Goal: Task Accomplishment & Management: Use online tool/utility

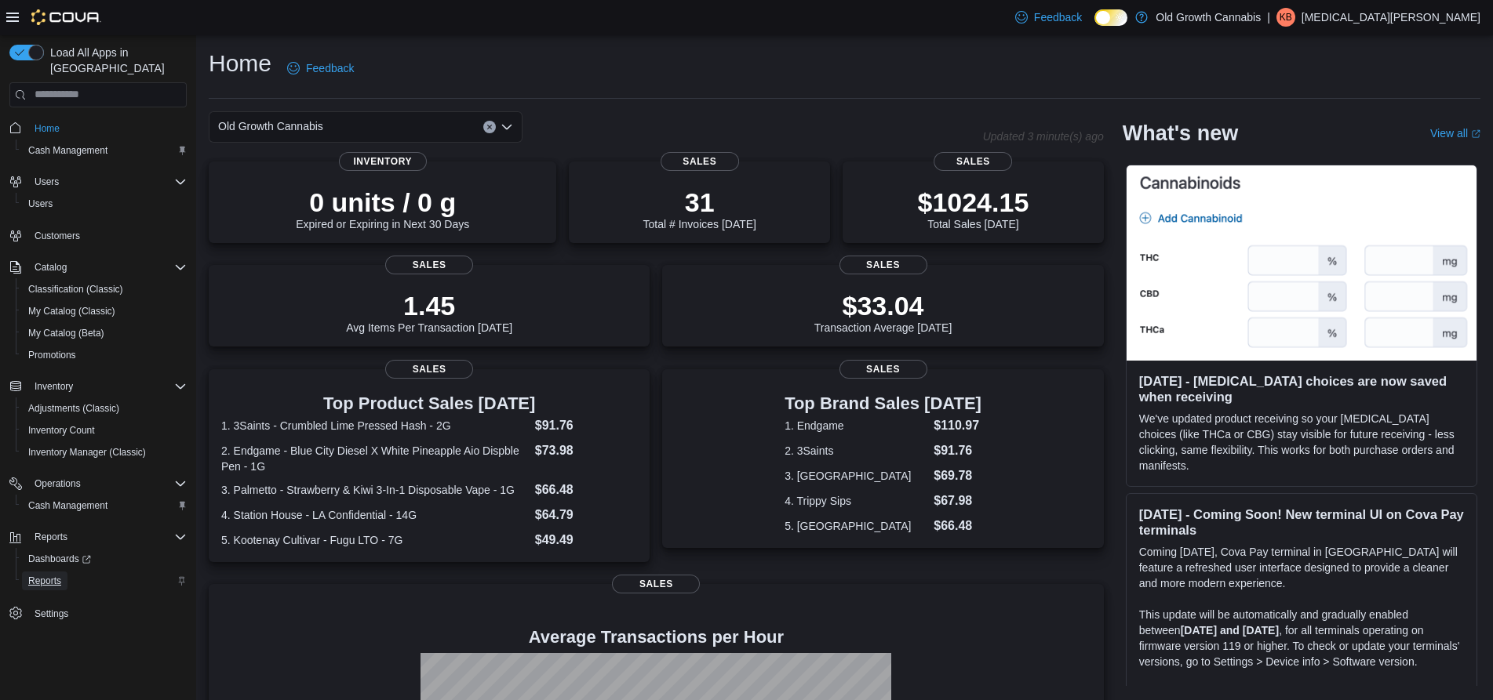
click at [51, 575] on span "Reports" at bounding box center [44, 581] width 33 height 13
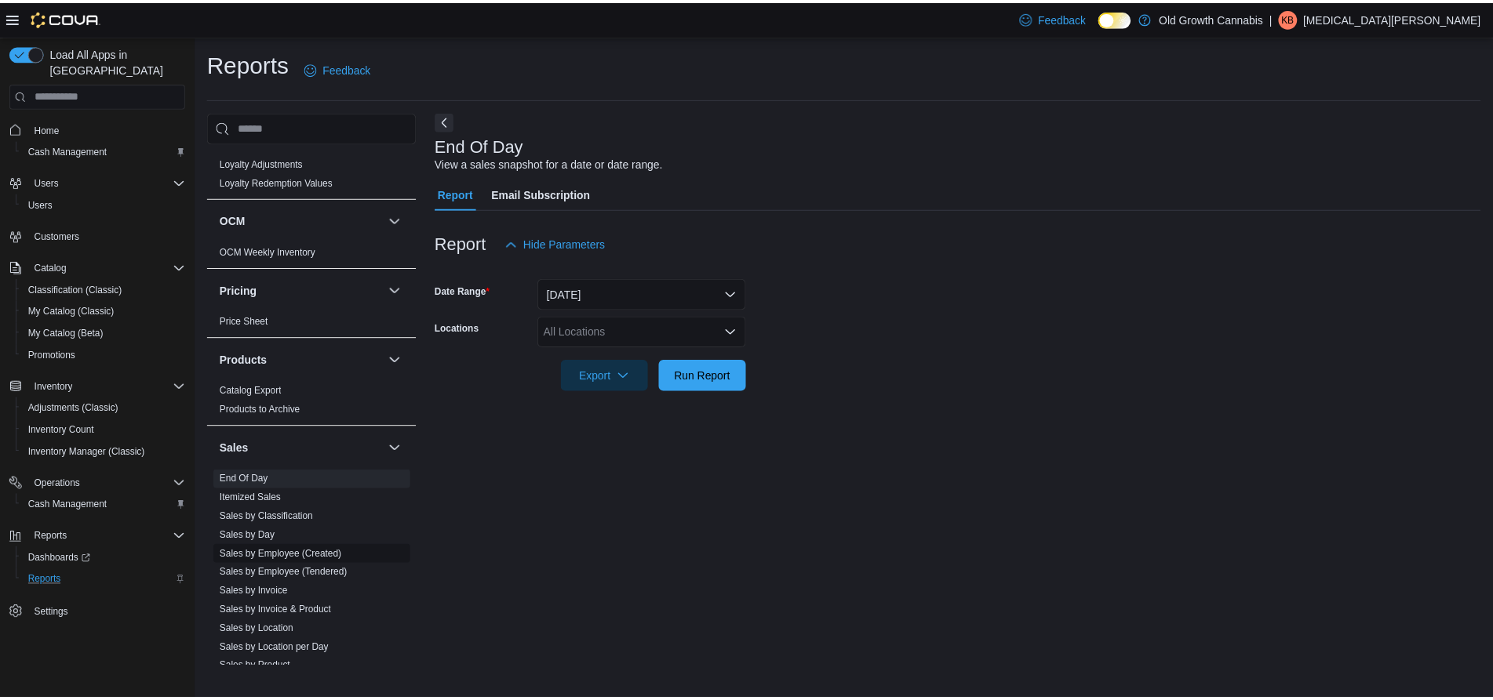
scroll to position [847, 0]
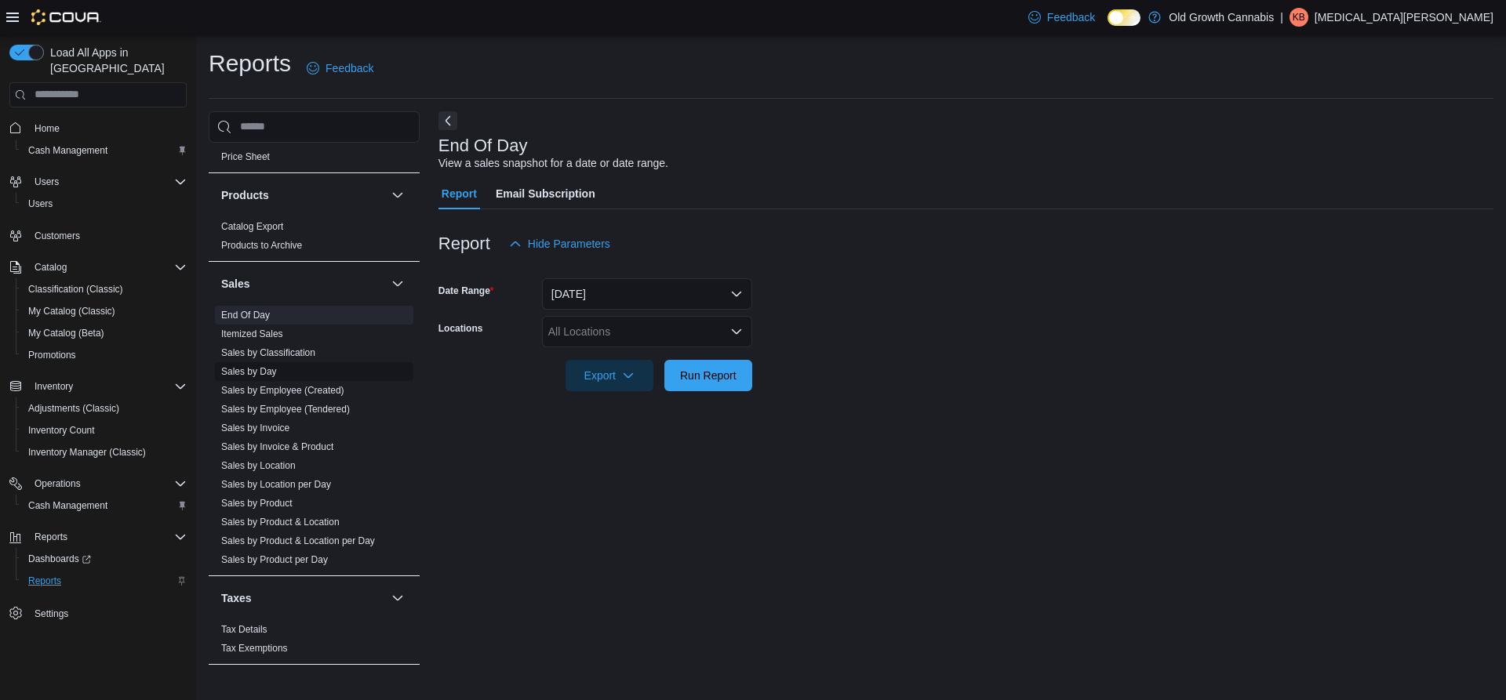
click at [275, 366] on link "Sales by Day" at bounding box center [249, 371] width 56 height 11
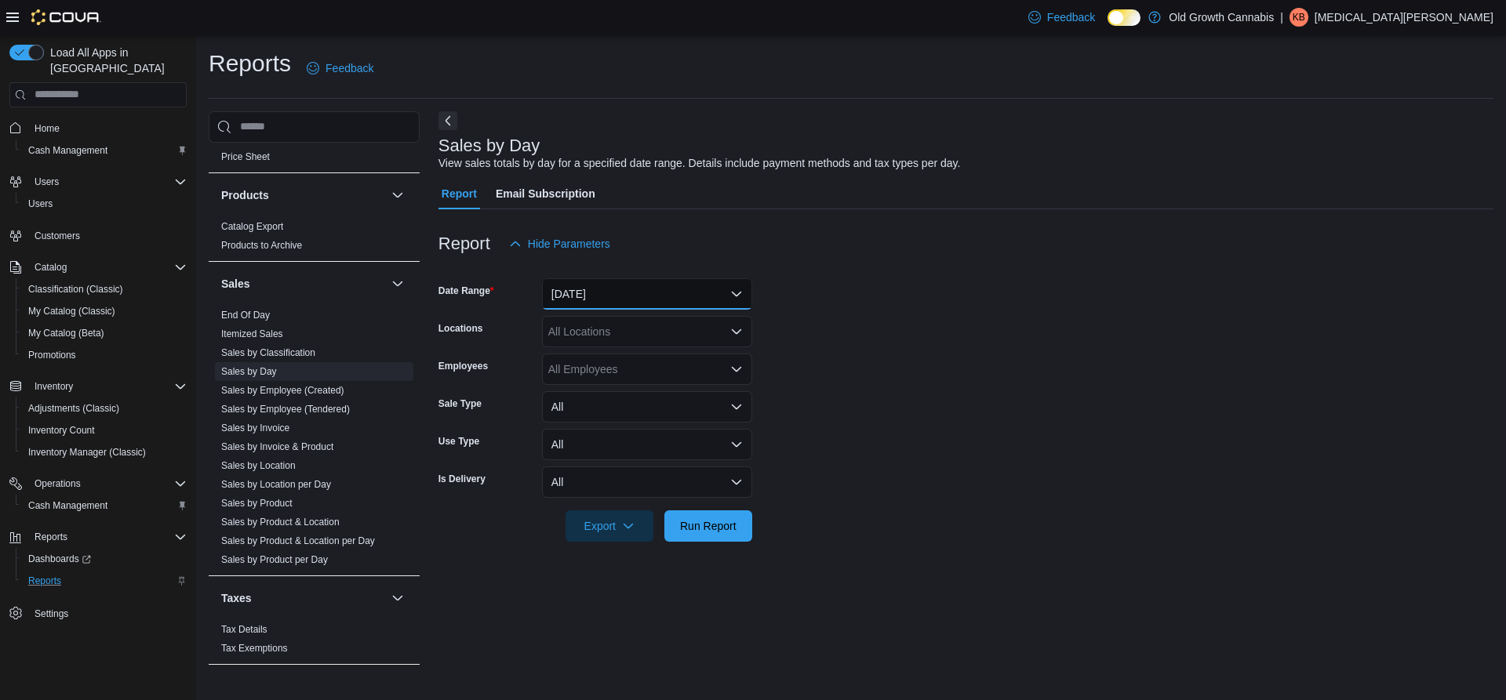
click at [639, 297] on button "[DATE]" at bounding box center [647, 293] width 210 height 31
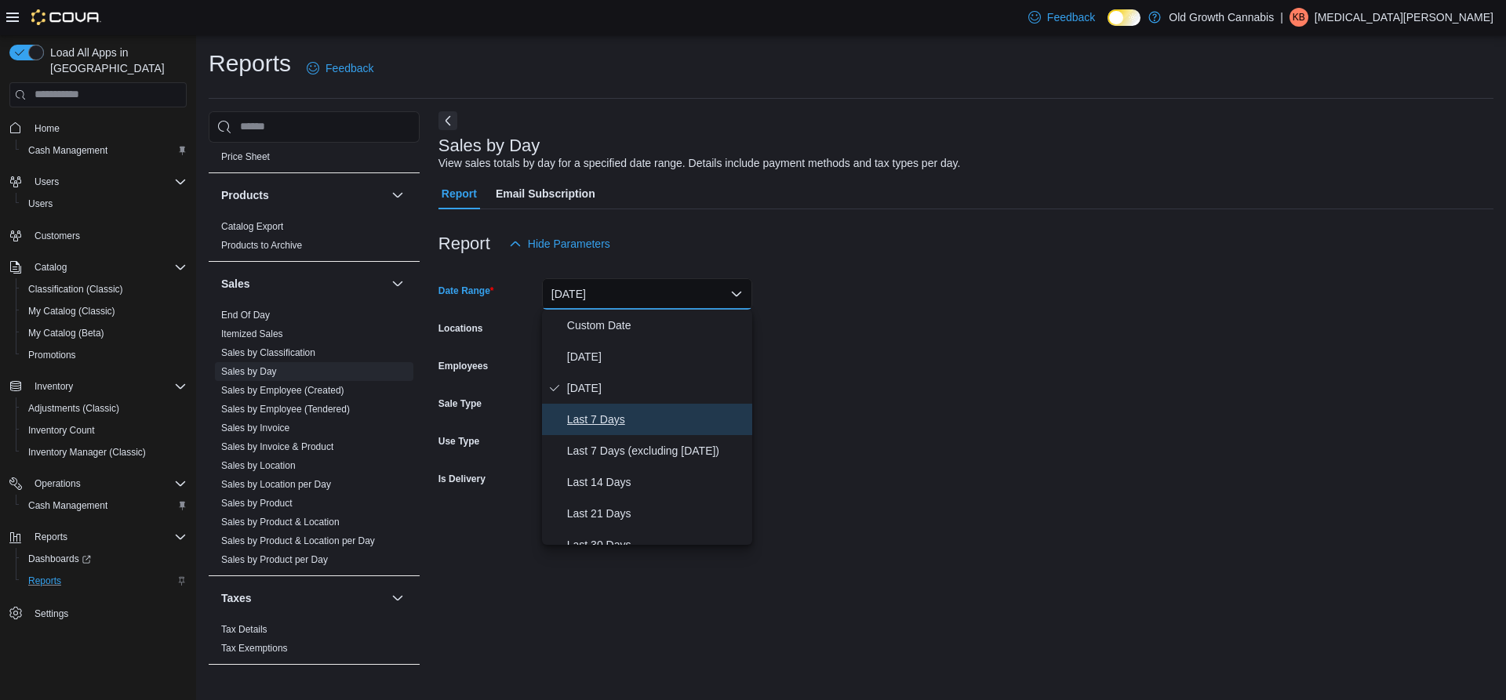
click at [616, 418] on span "Last 7 Days" at bounding box center [656, 419] width 179 height 19
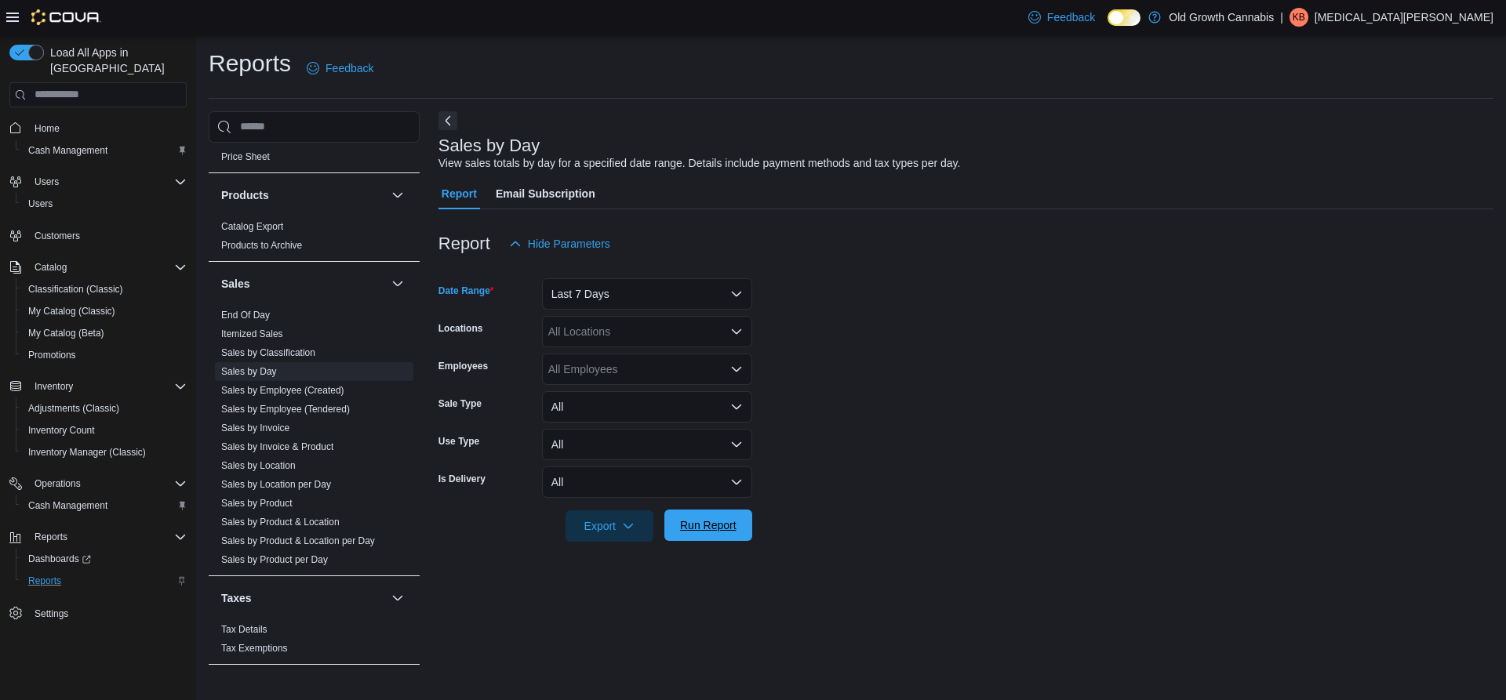
click at [713, 522] on span "Run Report" at bounding box center [708, 526] width 56 height 16
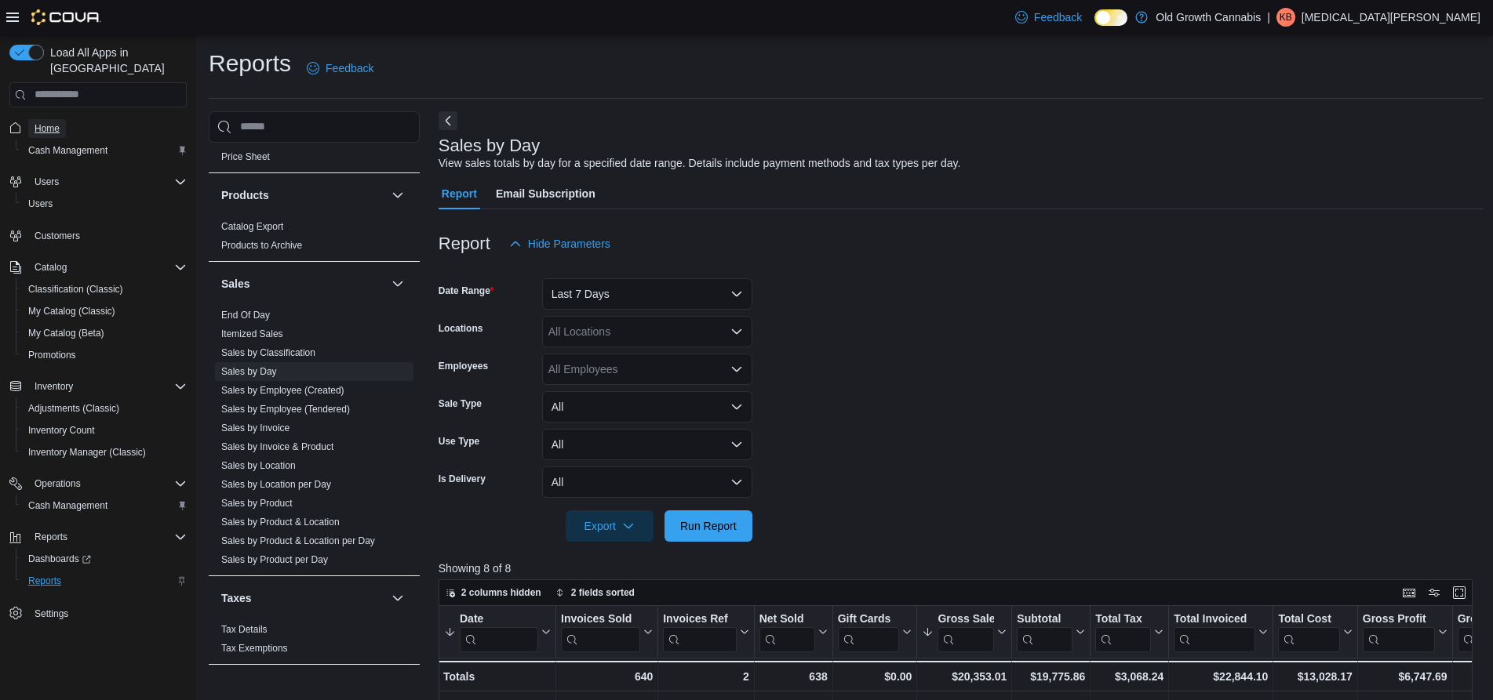
click at [46, 122] on span "Home" at bounding box center [47, 128] width 25 height 13
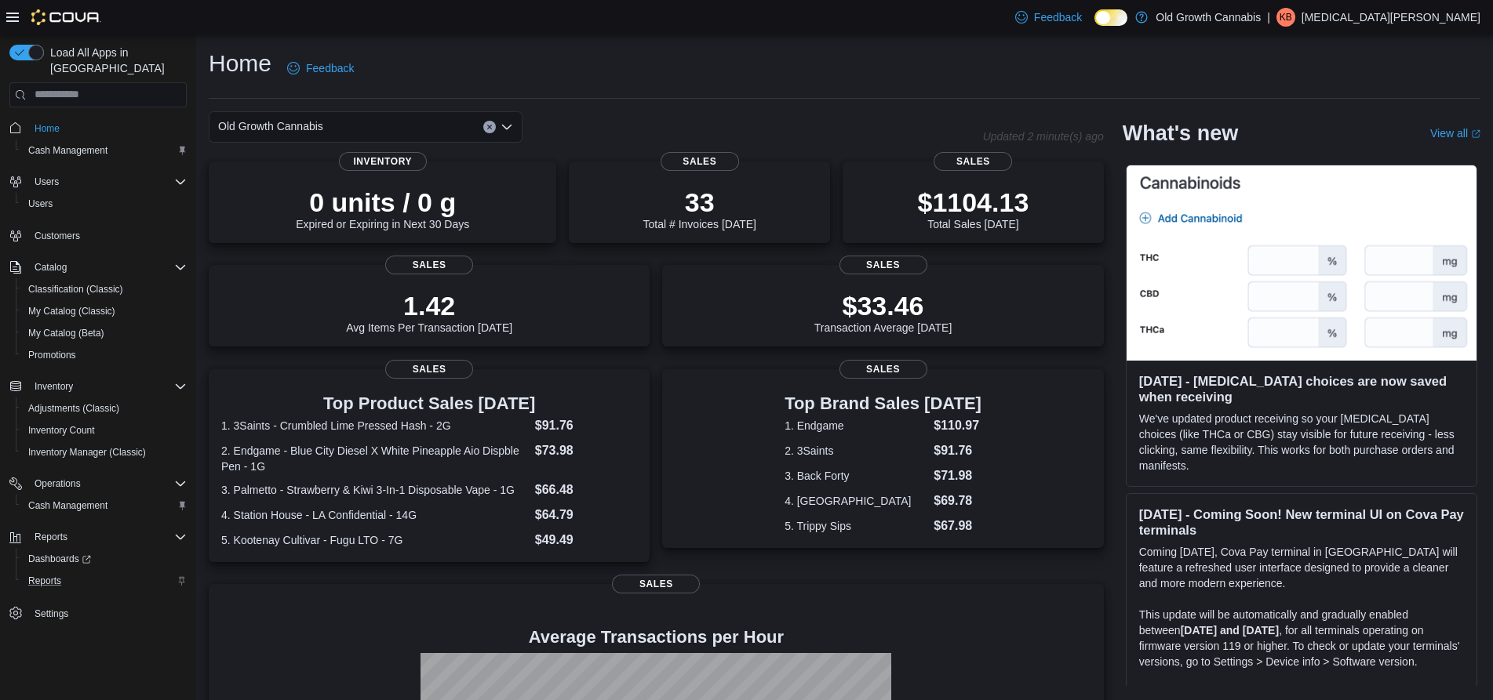
click at [598, 59] on div "Home Feedback" at bounding box center [844, 68] width 1271 height 41
